Goal: Information Seeking & Learning: Find specific fact

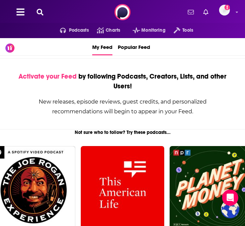
click at [41, 14] on icon at bounding box center [40, 12] width 7 height 7
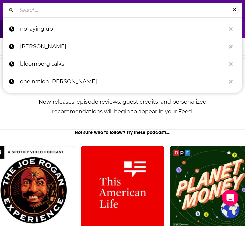
click at [91, 12] on input "Search..." at bounding box center [124, 10] width 214 height 11
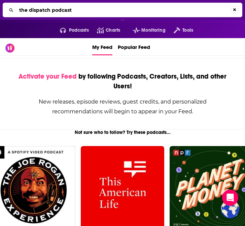
type input "the dispatch podcast"
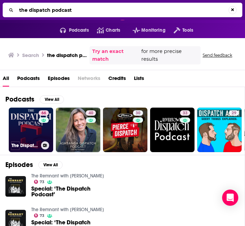
click at [38, 129] on link "66 The Dispatch Podcast" at bounding box center [31, 130] width 44 height 44
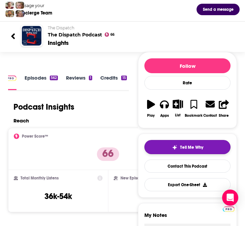
scroll to position [57, 0]
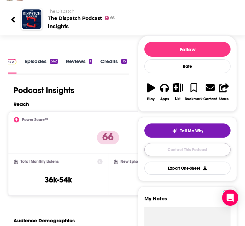
click at [172, 146] on link "Contact This Podcast" at bounding box center [188, 149] width 86 height 13
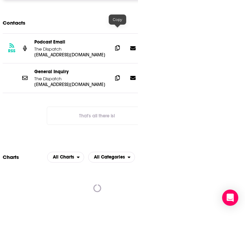
click at [117, 45] on icon at bounding box center [117, 47] width 5 height 5
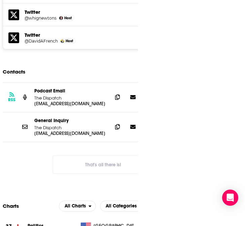
scroll to position [1164, 0]
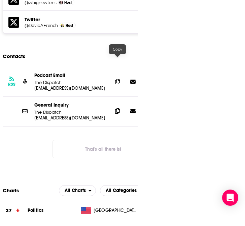
click at [114, 106] on span at bounding box center [118, 111] width 10 height 10
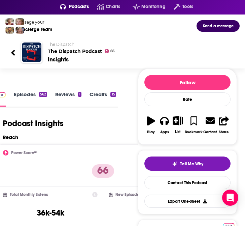
scroll to position [0, 0]
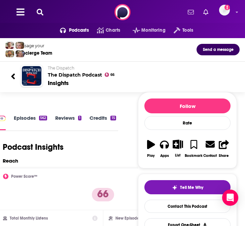
click at [38, 12] on icon at bounding box center [40, 12] width 7 height 7
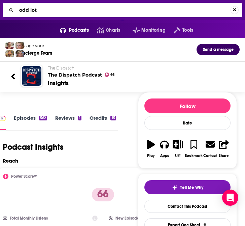
type input "odd lots"
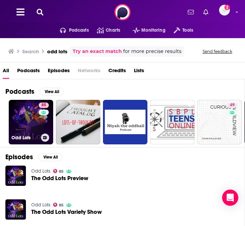
click at [23, 121] on link "85 Odd Lots" at bounding box center [31, 122] width 44 height 44
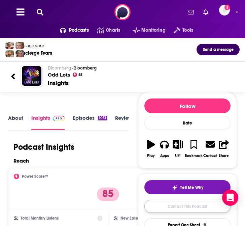
click at [178, 203] on link "Contact This Podcast" at bounding box center [188, 206] width 86 height 13
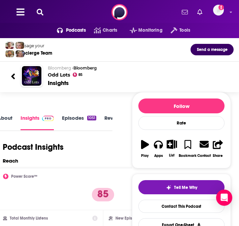
click at [38, 12] on icon at bounding box center [40, 12] width 7 height 7
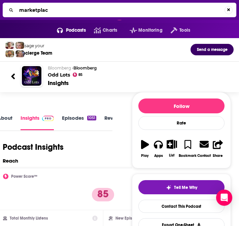
type input "marketplace"
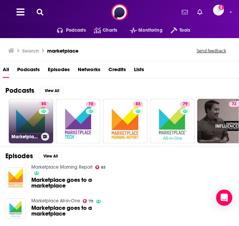
click at [32, 128] on link "85 Marketplace" at bounding box center [31, 121] width 44 height 44
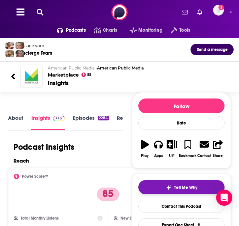
scroll to position [26, 0]
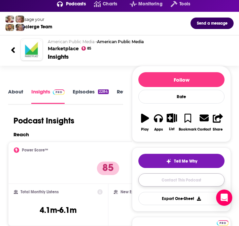
click at [192, 182] on link "Contact This Podcast" at bounding box center [182, 179] width 86 height 13
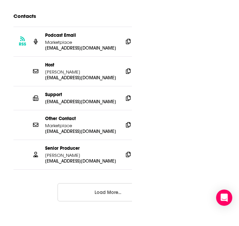
scroll to position [0, 11]
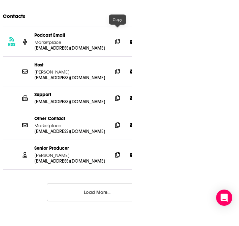
click at [118, 39] on icon at bounding box center [117, 41] width 5 height 5
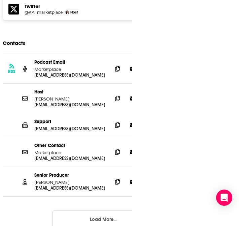
click at [97, 210] on button "Load More..." at bounding box center [103, 219] width 101 height 18
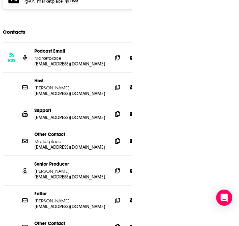
scroll to position [1134, 0]
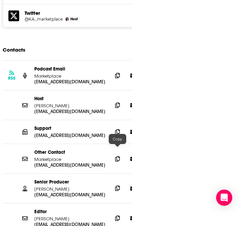
click at [117, 185] on icon at bounding box center [117, 187] width 5 height 5
click at [115, 70] on span at bounding box center [118, 75] width 10 height 10
click at [118, 102] on icon at bounding box center [117, 104] width 5 height 5
click at [117, 129] on icon at bounding box center [117, 131] width 5 height 5
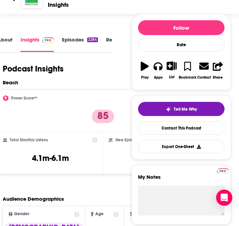
scroll to position [0, 0]
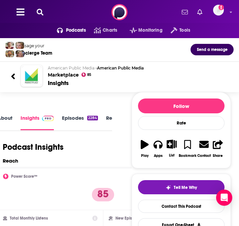
click at [39, 17] on div "Podcasts Charts Monitoring Tools For Business For Podcasters More Add a profile…" at bounding box center [119, 12] width 239 height 24
click at [39, 16] on div "Podcasts Charts Monitoring Tools For Business For Podcasters More Add a profile…" at bounding box center [119, 12] width 239 height 24
click at [39, 14] on icon at bounding box center [40, 12] width 7 height 7
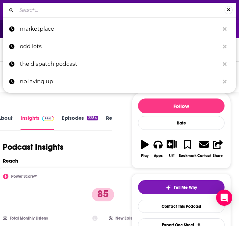
type input "Bloomberg Masters in Business"
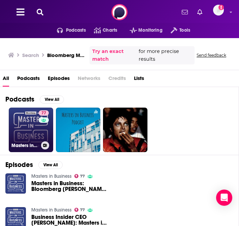
click at [32, 129] on link "77 Masters in Business" at bounding box center [31, 130] width 44 height 44
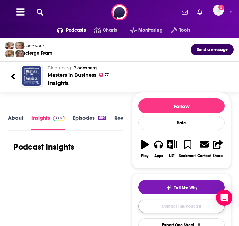
click at [193, 204] on link "Contact This Podcast" at bounding box center [182, 206] width 86 height 13
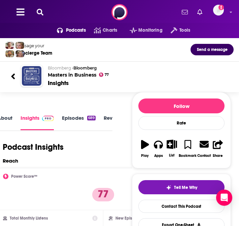
click at [38, 11] on icon at bounding box center [40, 12] width 7 height 7
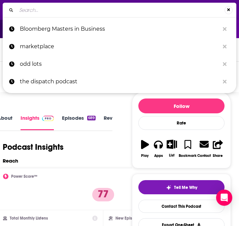
type input "Unchained"
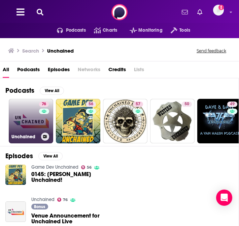
click at [19, 122] on link "76 Unchained" at bounding box center [31, 121] width 44 height 44
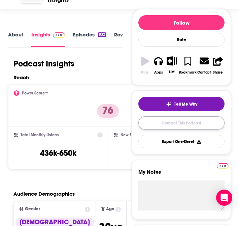
click at [202, 121] on link "Contact This Podcast" at bounding box center [182, 122] width 86 height 13
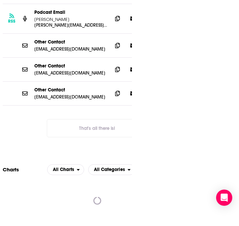
scroll to position [1173, 0]
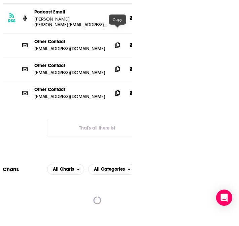
click at [116, 21] on icon at bounding box center [117, 17] width 5 height 5
click at [117, 48] on icon at bounding box center [117, 44] width 5 height 5
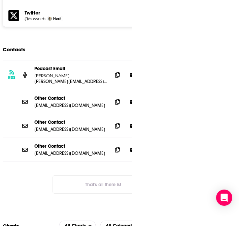
scroll to position [1180, 0]
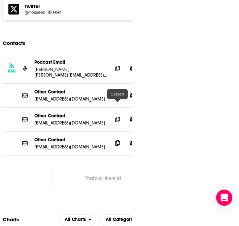
click at [116, 138] on span at bounding box center [118, 143] width 10 height 10
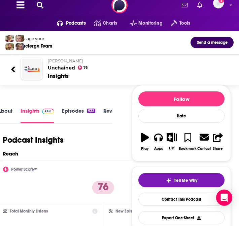
scroll to position [0, 0]
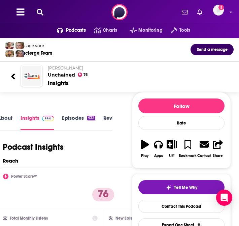
click at [38, 13] on icon at bounding box center [40, 12] width 7 height 7
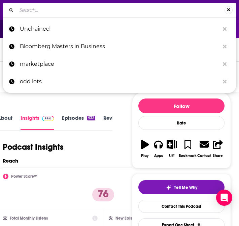
type input "The Pomp Podcast"
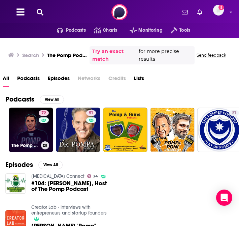
click at [30, 131] on link "72 The Pomp Podcast" at bounding box center [31, 130] width 44 height 44
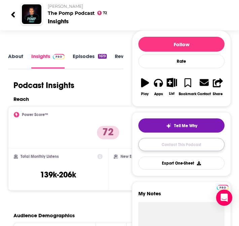
click at [169, 141] on link "Contact This Podcast" at bounding box center [182, 144] width 86 height 13
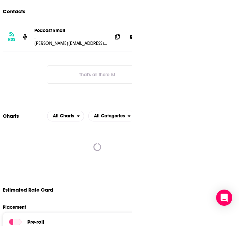
scroll to position [1184, 0]
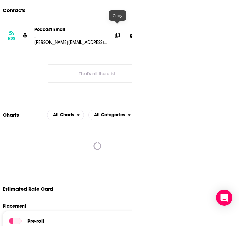
click at [119, 33] on icon at bounding box center [117, 35] width 5 height 5
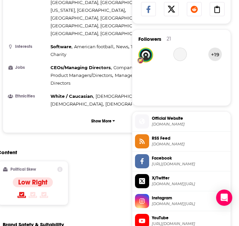
scroll to position [0, 0]
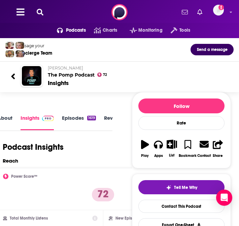
click at [44, 14] on button at bounding box center [40, 12] width 11 height 8
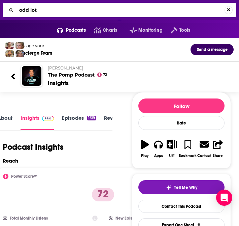
type input "odd lots"
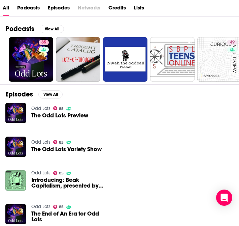
scroll to position [4, 0]
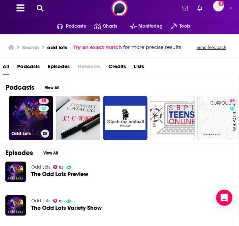
click at [27, 121] on link "85 Odd Lots" at bounding box center [31, 118] width 44 height 44
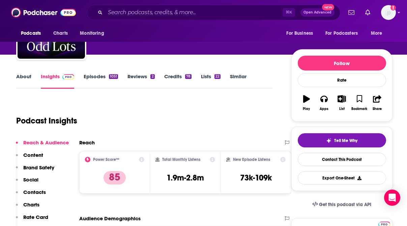
scroll to position [55, 0]
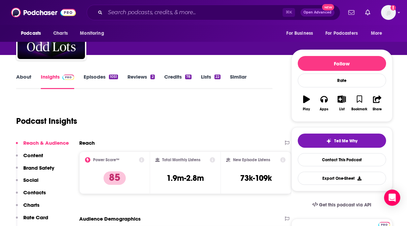
click at [98, 74] on link "Episodes 1051" at bounding box center [101, 81] width 34 height 16
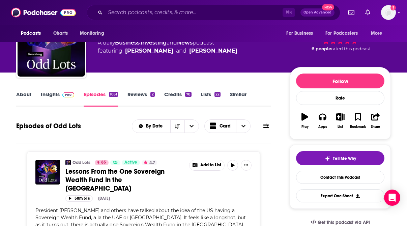
scroll to position [21, 0]
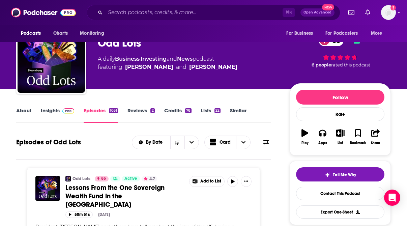
click at [169, 109] on link "Credits 78" at bounding box center [177, 115] width 27 height 16
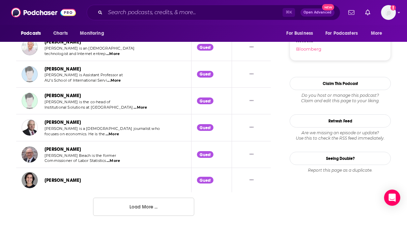
scroll to position [723, 0]
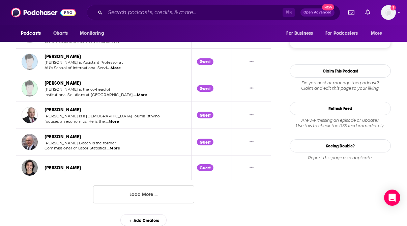
click at [144, 190] on button "Load More ..." at bounding box center [143, 194] width 101 height 18
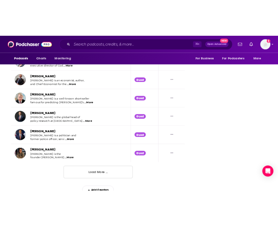
scroll to position [1382, 0]
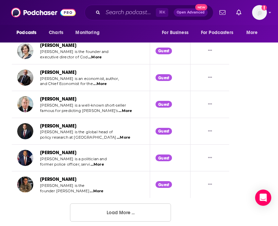
click at [129, 203] on button "Load More ..." at bounding box center [120, 212] width 101 height 18
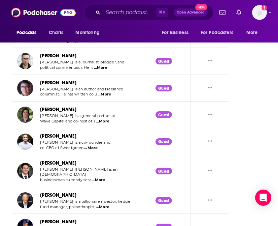
scroll to position [631, 0]
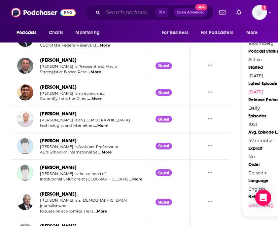
click at [132, 15] on input "Search podcasts, credits, & more..." at bounding box center [129, 12] width 53 height 11
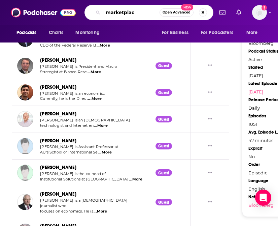
type input "marketplace"
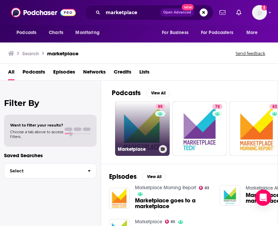
click at [141, 128] on link "85 Marketplace" at bounding box center [142, 128] width 55 height 55
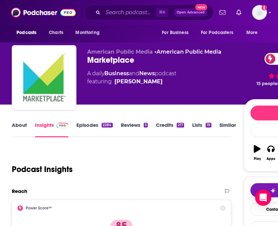
click at [163, 121] on div "About Insights Episodes 2284 Reviews 5 Credits 217 Lists 19 Similar" at bounding box center [122, 129] width 220 height 17
click at [164, 124] on link "Credits 217" at bounding box center [170, 130] width 28 height 16
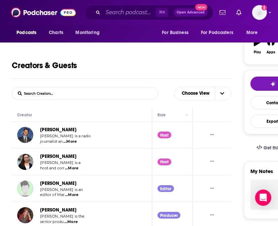
scroll to position [121, 0]
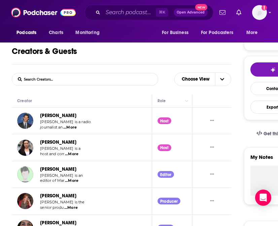
click at [61, 78] on input "List Search Input" at bounding box center [47, 79] width 70 height 12
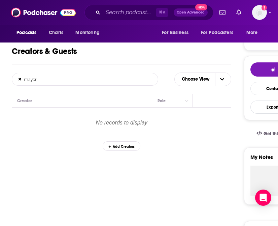
click at [59, 78] on input "mayor" at bounding box center [47, 79] width 70 height 12
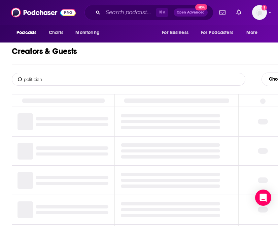
type input "politician"
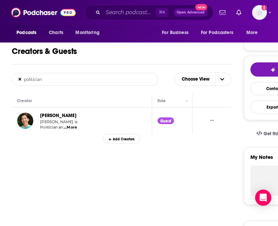
click at [72, 127] on span "...More" at bounding box center [70, 127] width 13 height 5
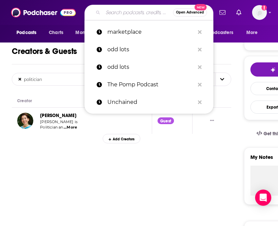
click at [110, 14] on input "Search podcasts, credits, & more..." at bounding box center [138, 12] width 70 height 11
paste input "Unchained"
type input "Unchained"
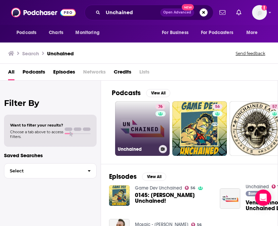
click at [143, 128] on link "76 Unchained" at bounding box center [142, 128] width 55 height 55
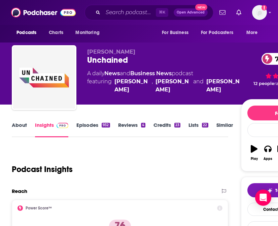
click at [161, 124] on link "Credits 23" at bounding box center [167, 130] width 27 height 16
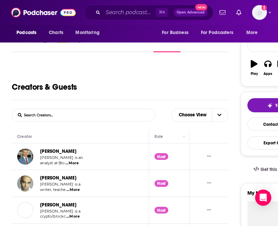
scroll to position [95, 0]
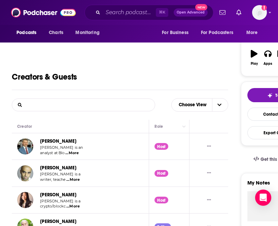
click at [82, 106] on input "List Search Input" at bounding box center [47, 105] width 70 height 12
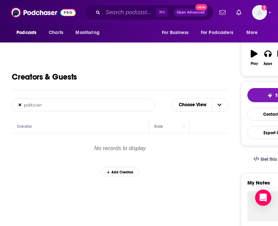
click at [73, 105] on input "politician" at bounding box center [47, 105] width 70 height 12
type input "mayor"
click at [63, 104] on input "mayor" at bounding box center [47, 105] width 70 height 12
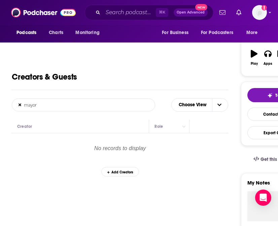
click at [63, 104] on input "mayor" at bounding box center [47, 105] width 70 height 12
click at [114, 12] on input "Search podcasts, credits, & more..." at bounding box center [129, 12] width 53 height 11
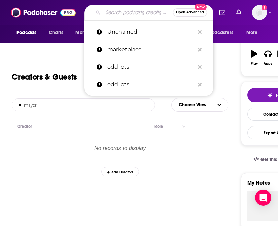
paste input "The Pomp Podcast"
type input "The Pomp Podcast"
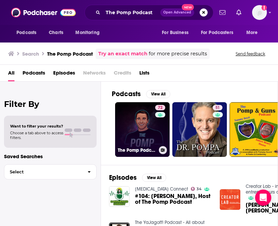
click at [145, 131] on link "72 The Pomp Podcast" at bounding box center [142, 129] width 55 height 55
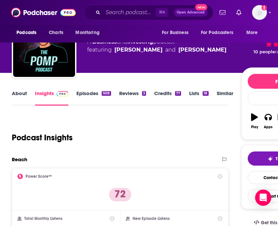
scroll to position [51, 0]
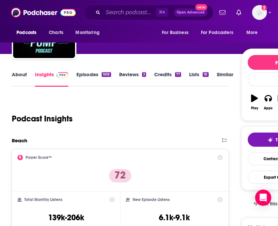
click at [165, 75] on link "Credits 77" at bounding box center [167, 79] width 27 height 16
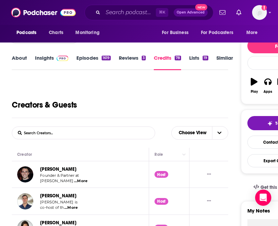
scroll to position [72, 0]
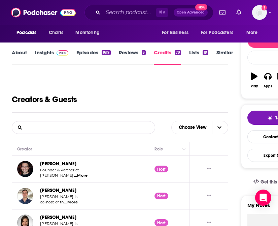
click at [70, 129] on input "List Search Input" at bounding box center [47, 127] width 70 height 12
type input "politica"
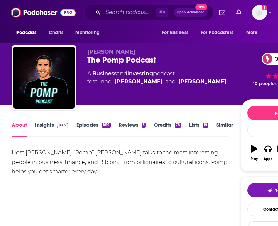
click at [167, 124] on link "Credits 78" at bounding box center [167, 130] width 27 height 16
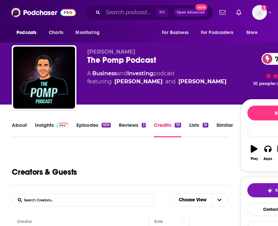
click at [94, 200] on form "List Search Input Search Creators..." at bounding box center [84, 199] width 144 height 13
click at [34, 204] on input "List Search Input" at bounding box center [47, 200] width 70 height 12
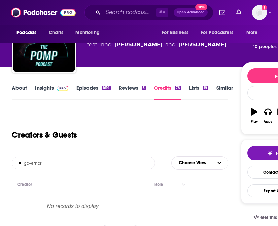
scroll to position [45, 0]
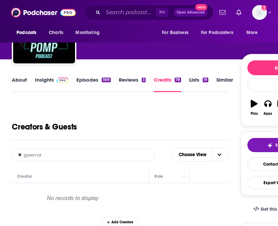
click at [48, 152] on input "governor" at bounding box center [47, 155] width 70 height 12
drag, startPoint x: 38, startPoint y: 154, endPoint x: -26, endPoint y: 150, distance: 63.8
click at [0, 150] on html "Podcasts Charts Monitoring ⌘ K Open Advanced New For Business For Podcasters Mo…" at bounding box center [139, 68] width 278 height 226
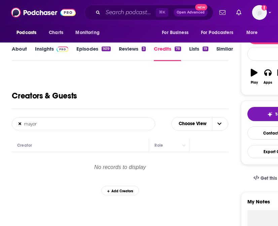
scroll to position [77, 0]
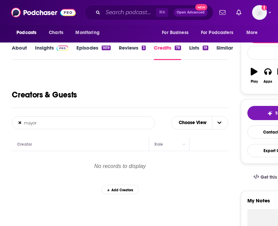
drag, startPoint x: 39, startPoint y: 122, endPoint x: 8, endPoint y: 119, distance: 30.8
type input "politic"
